Goal: Find specific page/section: Find specific page/section

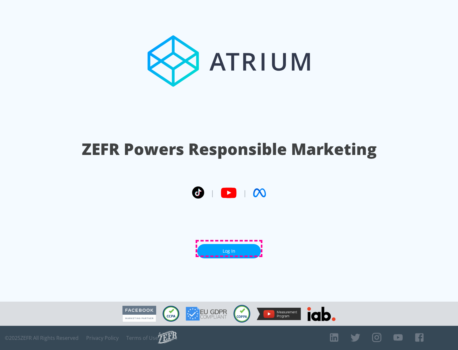
click at [229, 249] on link "Log In" at bounding box center [229, 251] width 64 height 14
